Goal: Check status: Check status

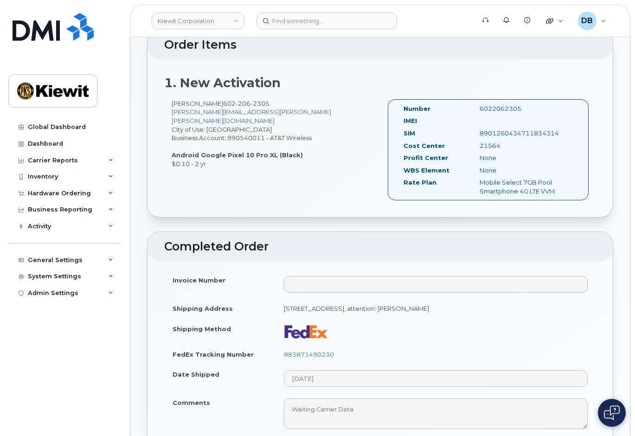
scroll to position [296, 0]
click at [51, 143] on div "Dashboard" at bounding box center [45, 143] width 35 height 7
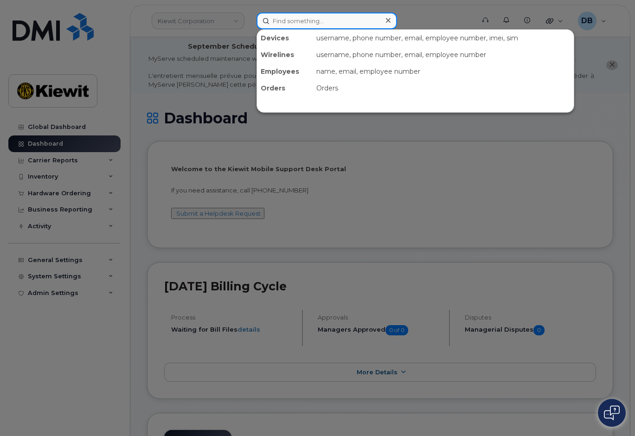
click at [314, 26] on input at bounding box center [327, 21] width 141 height 17
type input "298908"
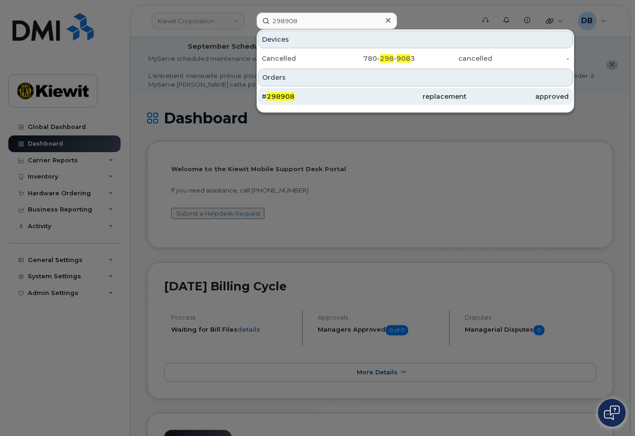
click at [285, 94] on span "298908" at bounding box center [281, 96] width 28 height 8
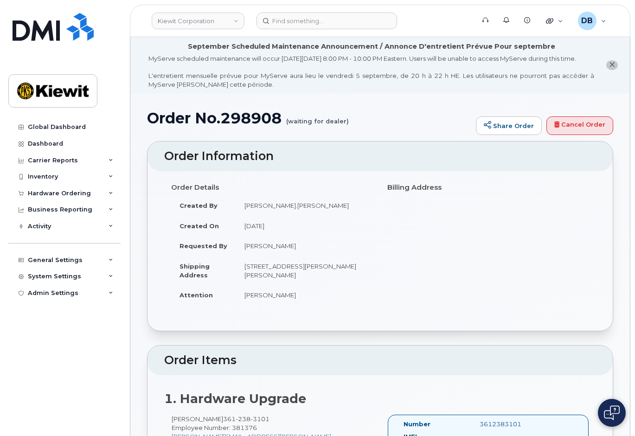
scroll to position [232, 0]
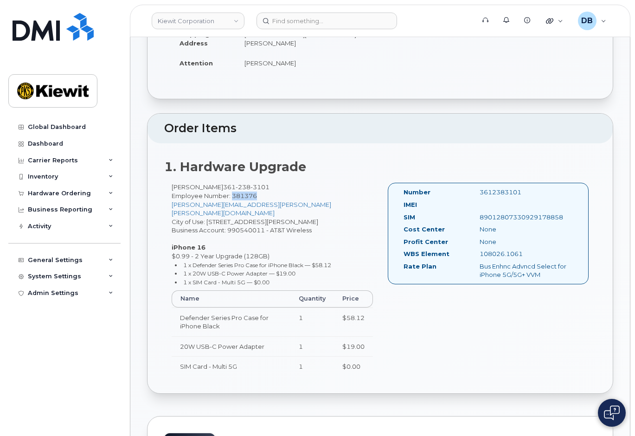
drag, startPoint x: 258, startPoint y: 204, endPoint x: 233, endPoint y: 203, distance: 24.2
click at [233, 203] on div "Patrick McDowell 361 238 3101 Employee Number: 381376 PATRICK.MCDOWELL@KIEWIT.C…" at bounding box center [272, 284] width 216 height 202
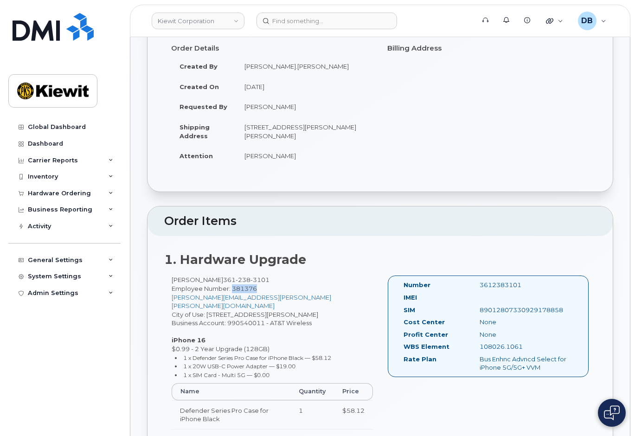
scroll to position [186, 0]
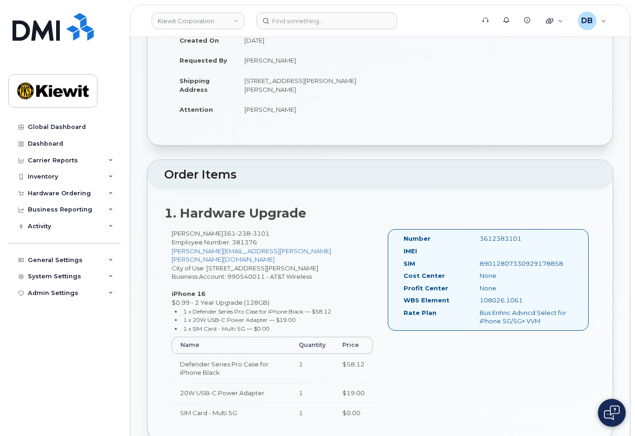
click at [497, 243] on div "3612383101" at bounding box center [526, 238] width 107 height 9
copy div "3612383101"
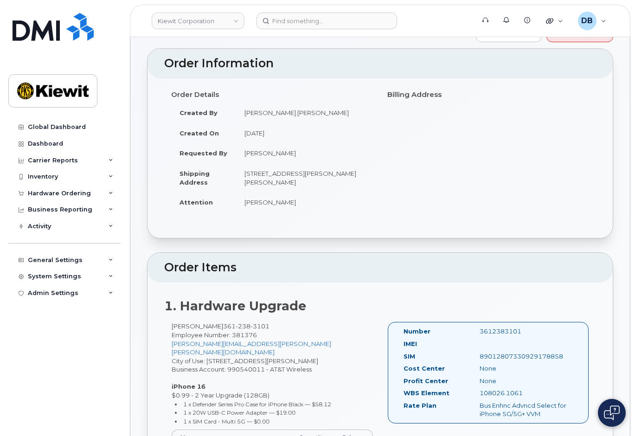
scroll to position [0, 0]
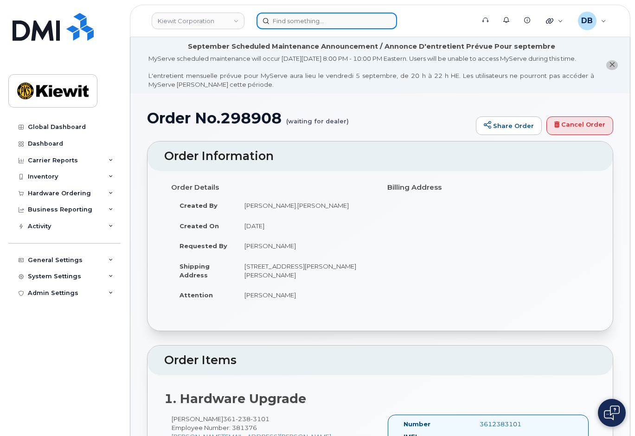
click at [283, 22] on input at bounding box center [327, 21] width 141 height 17
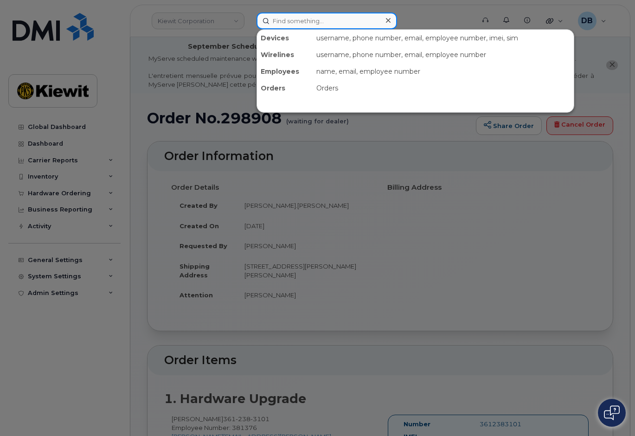
paste input "3612383101"
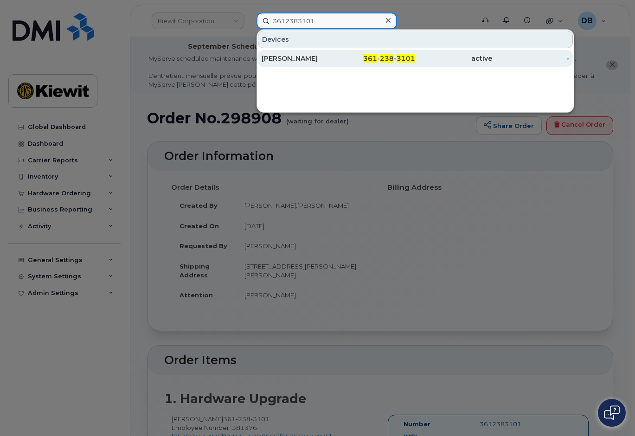
type input "3612383101"
click at [331, 61] on div "[PERSON_NAME]" at bounding box center [300, 58] width 77 height 9
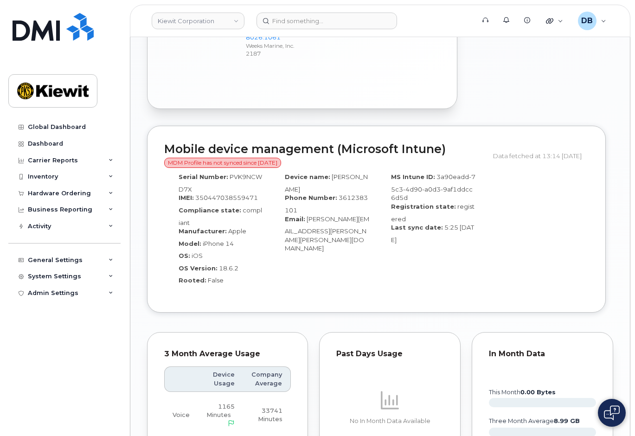
scroll to position [696, 0]
